Goal: Transaction & Acquisition: Book appointment/travel/reservation

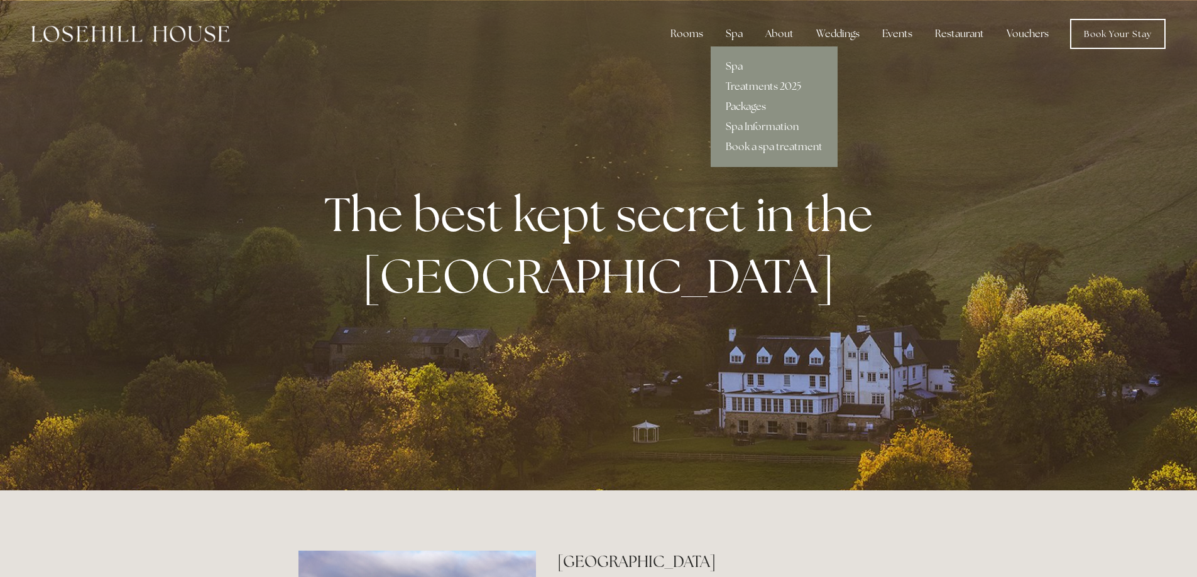
click at [749, 105] on link "Packages" at bounding box center [773, 107] width 127 height 20
